Goal: Task Accomplishment & Management: Manage account settings

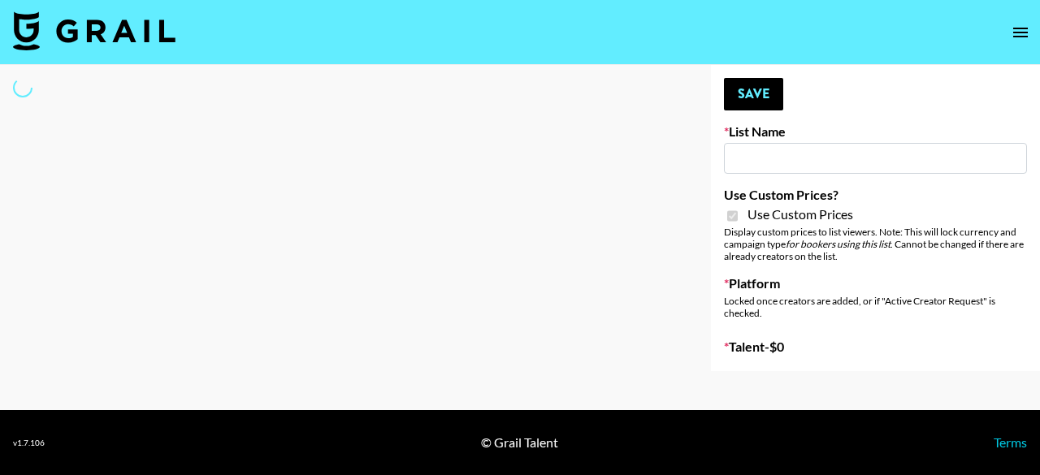
type input "Halovida ([DATE])"
checkbox input "true"
select select "Brand"
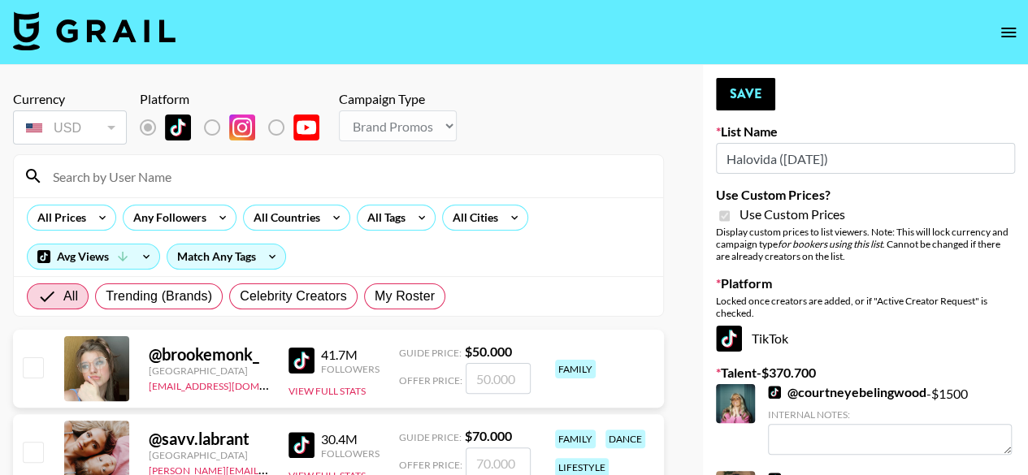
click at [296, 192] on div at bounding box center [338, 176] width 649 height 42
click at [283, 178] on input at bounding box center [348, 176] width 610 height 26
type input "aniam"
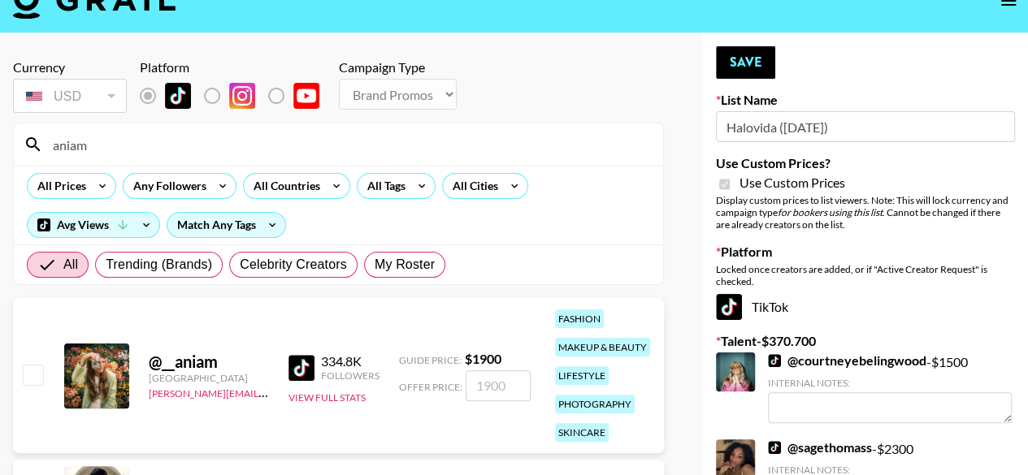
scroll to position [81, 0]
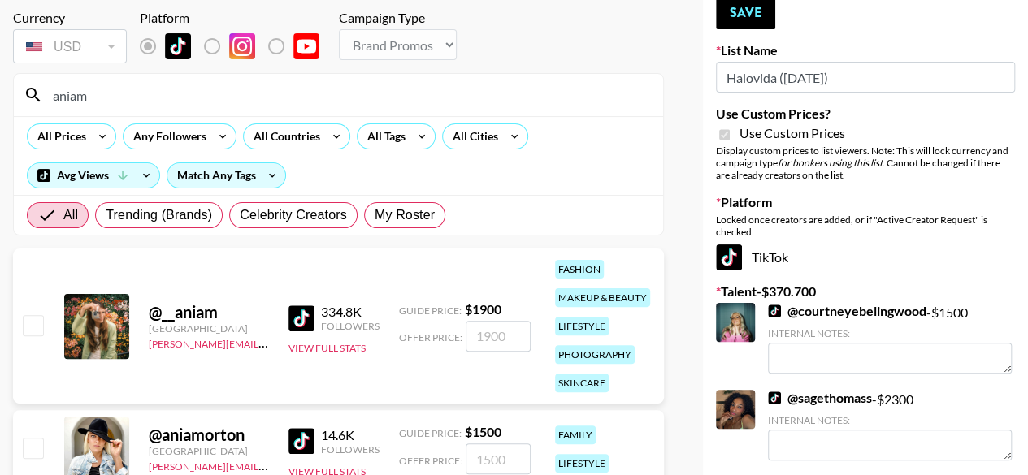
click at [37, 324] on input "checkbox" at bounding box center [33, 325] width 20 height 20
checkbox input "true"
drag, startPoint x: 510, startPoint y: 334, endPoint x: 426, endPoint y: 343, distance: 85.0
click at [426, 343] on div "Offer Price: 1900" at bounding box center [465, 336] width 132 height 31
type input "2000"
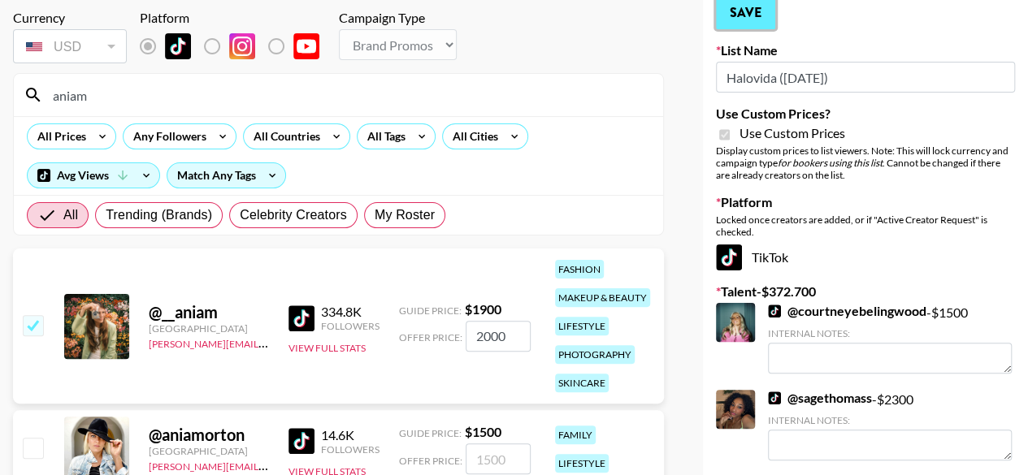
click at [749, 21] on button "Save" at bounding box center [745, 13] width 59 height 33
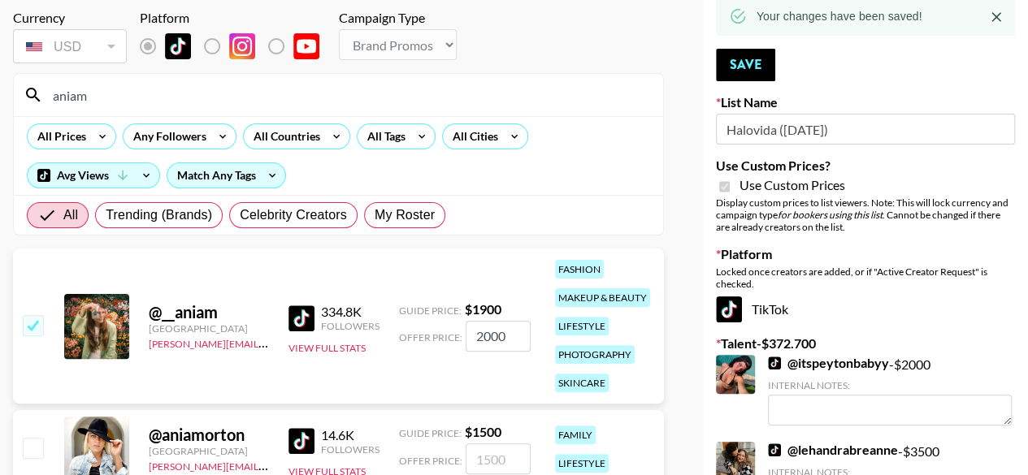
click at [240, 98] on input "aniam" at bounding box center [348, 95] width 610 height 26
click at [239, 98] on input "aniam" at bounding box center [348, 95] width 610 height 26
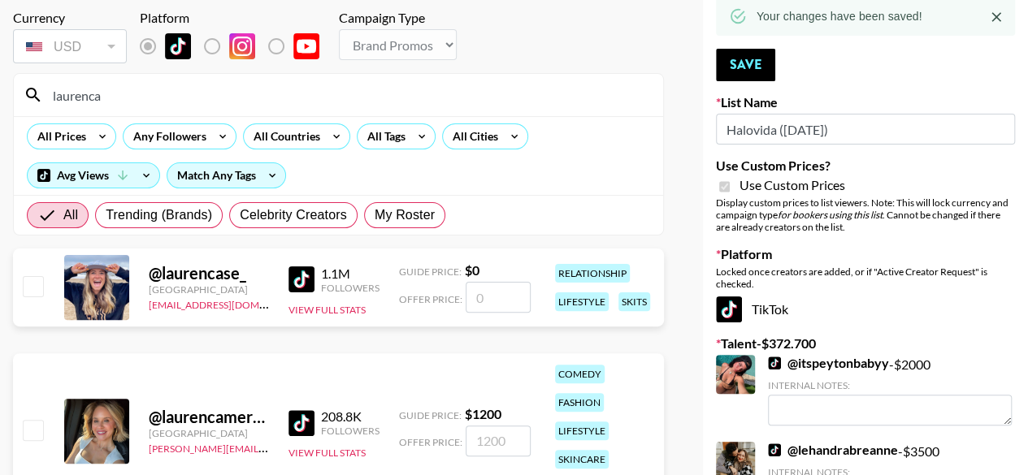
type input "laurencame"
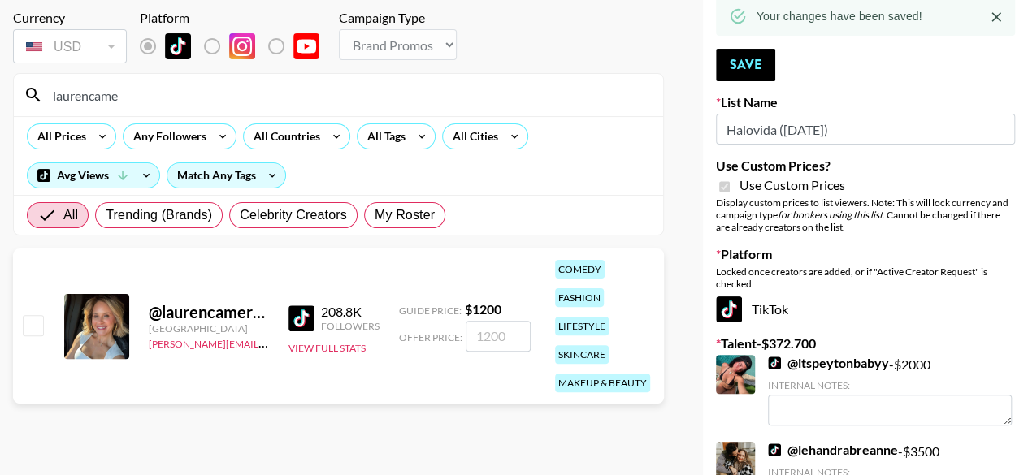
click at [37, 319] on input "checkbox" at bounding box center [33, 325] width 20 height 20
checkbox input "true"
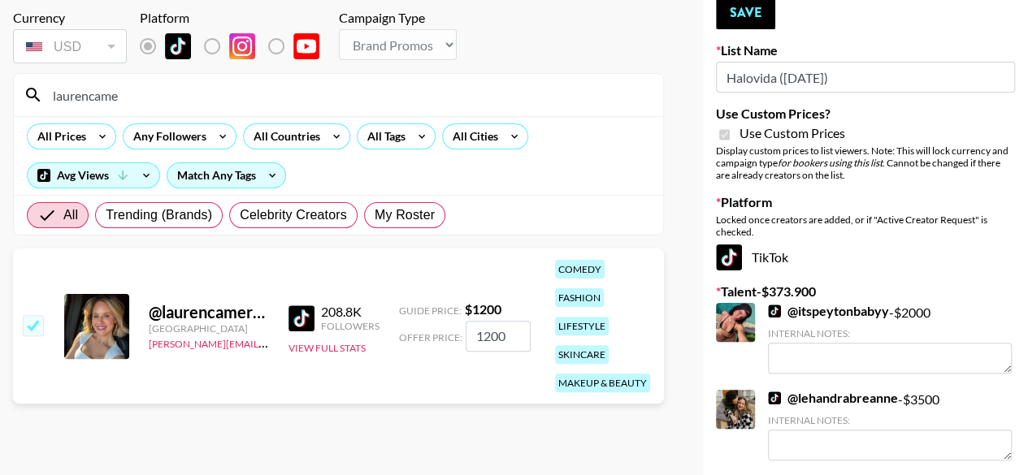
click at [488, 334] on input "1200" at bounding box center [498, 336] width 65 height 31
type input "1300"
click at [749, 7] on button "Save" at bounding box center [745, 13] width 59 height 33
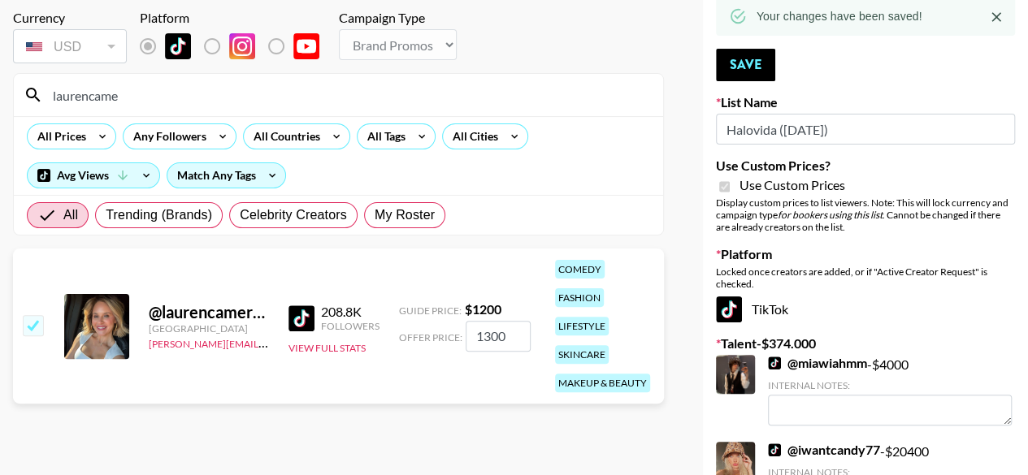
click at [444, 105] on input "laurencame" at bounding box center [348, 95] width 610 height 26
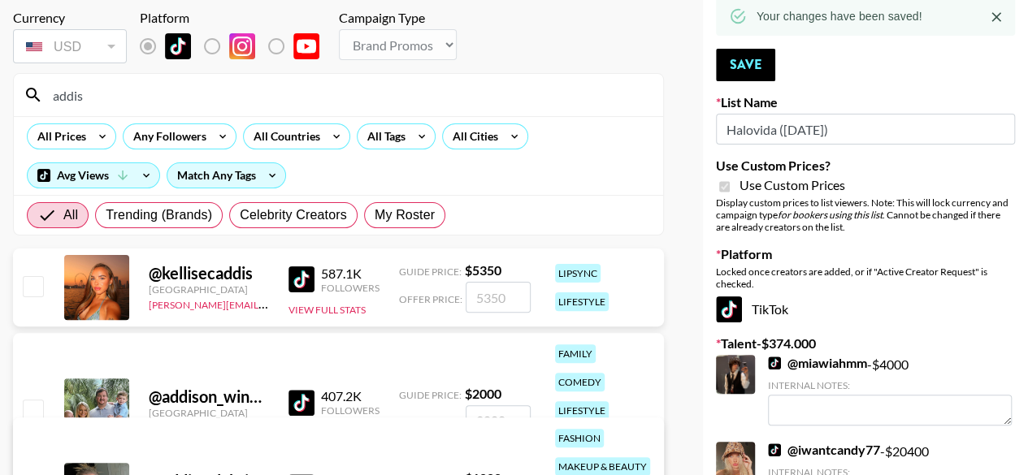
type input "addis"
click at [33, 400] on input "checkbox" at bounding box center [33, 410] width 20 height 20
checkbox input "true"
type input "2000"
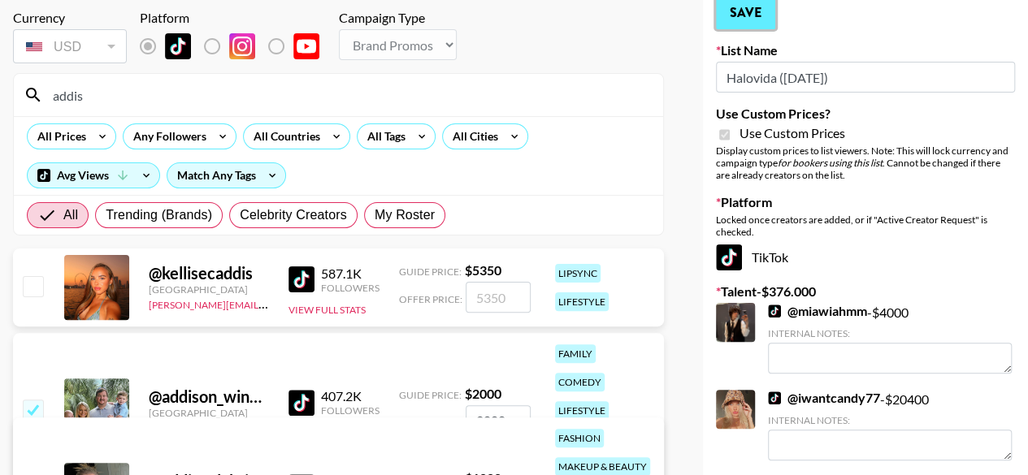
click at [741, 13] on button "Save" at bounding box center [745, 13] width 59 height 33
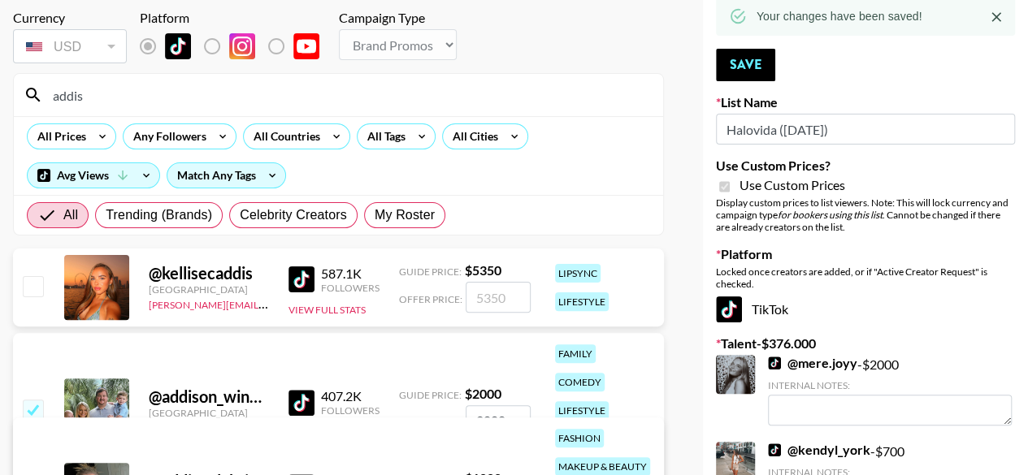
click at [206, 110] on div "addis" at bounding box center [338, 95] width 649 height 42
click at [202, 101] on input "addis" at bounding box center [348, 95] width 610 height 26
click at [202, 102] on input "addis" at bounding box center [348, 95] width 610 height 26
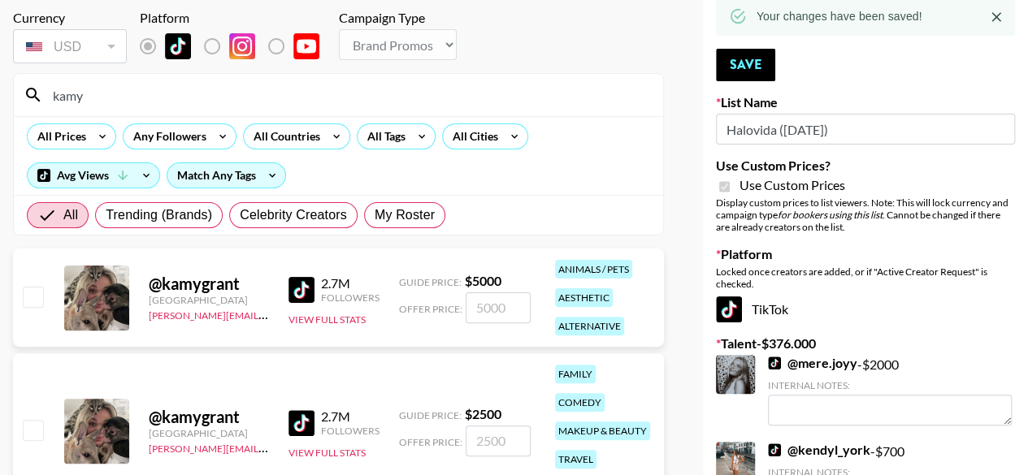
type input "kamy"
click at [46, 297] on div "@ kamygrant [GEOGRAPHIC_DATA] [PERSON_NAME][EMAIL_ADDRESS][PERSON_NAME][DOMAIN_…" at bounding box center [338, 298] width 651 height 98
click at [40, 298] on input "checkbox" at bounding box center [33, 297] width 20 height 20
checkbox input "true"
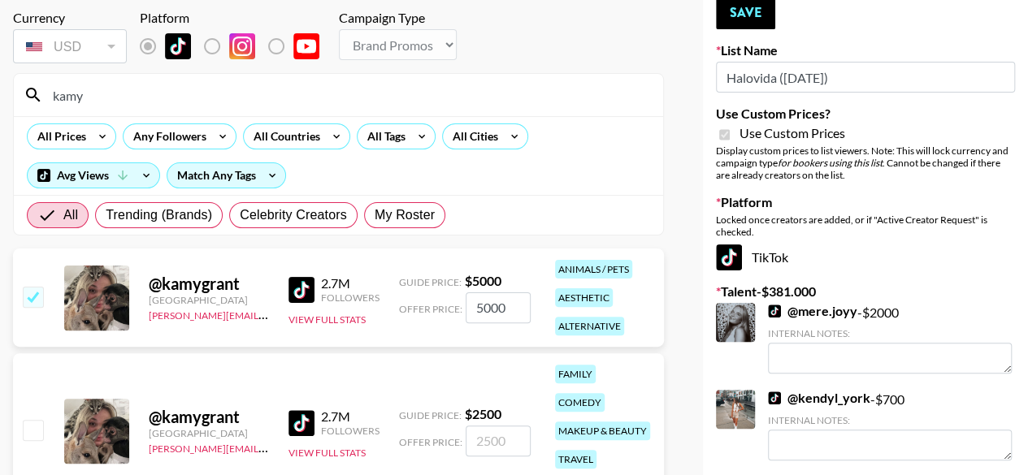
click at [483, 311] on input "5000" at bounding box center [498, 308] width 65 height 31
type input "500"
checkbox input "false"
checkbox input "true"
type input "3500"
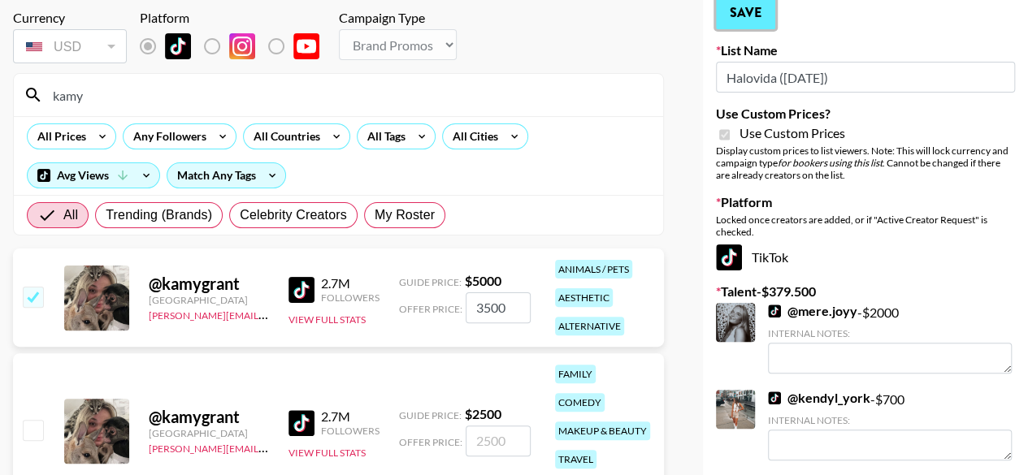
click at [764, 9] on button "Save" at bounding box center [745, 13] width 59 height 33
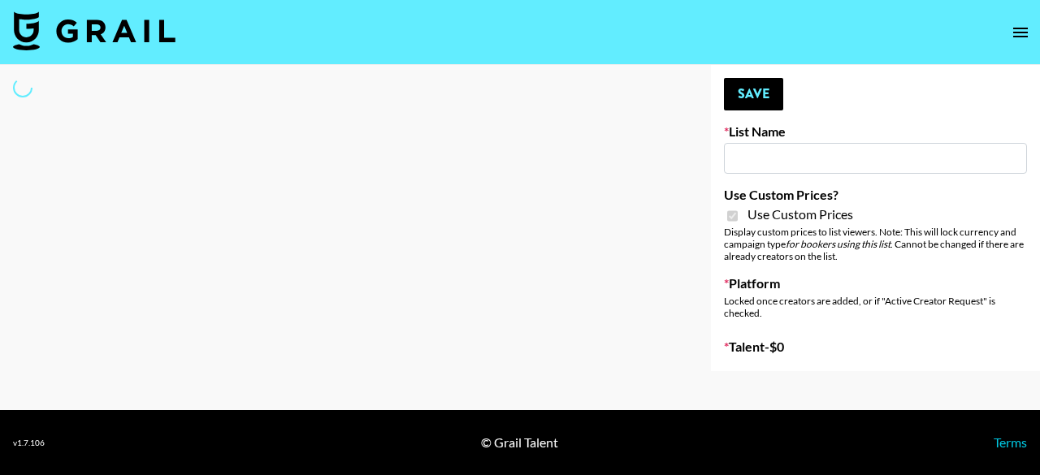
type input "Hily ([DATE])"
checkbox input "true"
select select "Brand"
type input "Halovida (10th Oct)"
checkbox input "true"
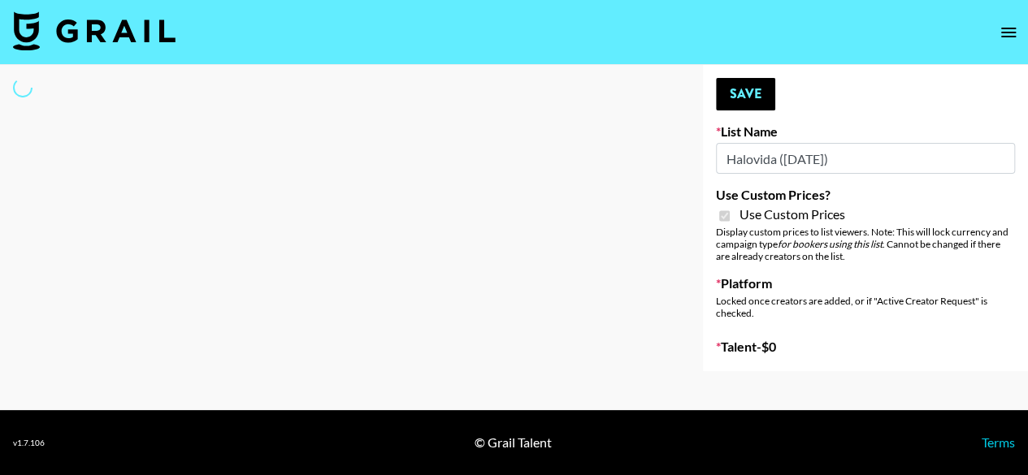
select select "Brand"
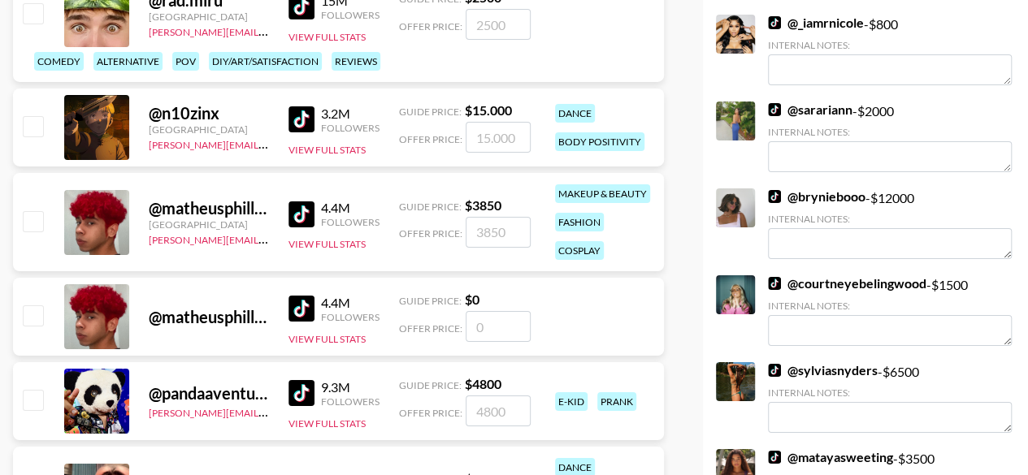
scroll to position [2763, 0]
